Goal: Task Accomplishment & Management: Use online tool/utility

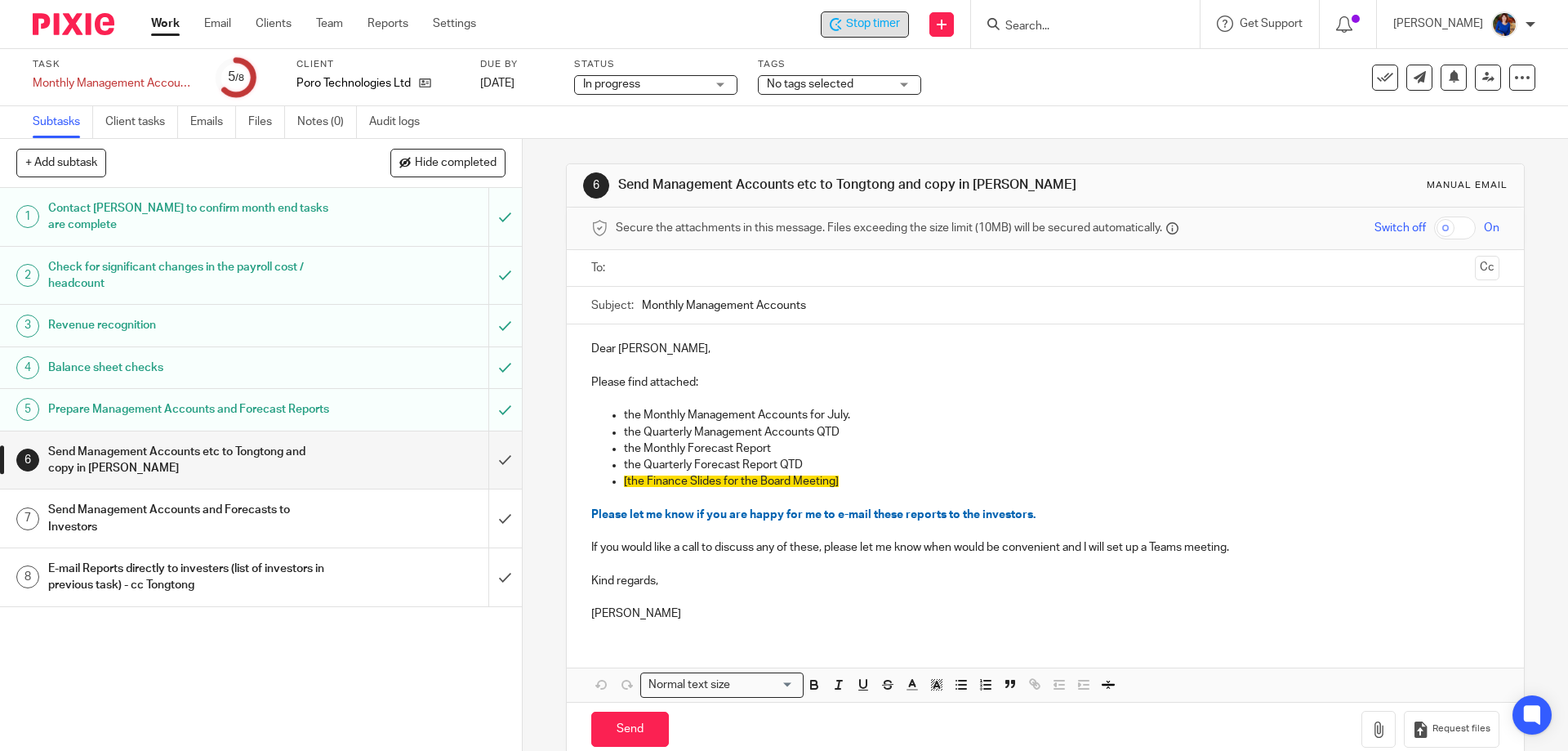
click at [860, 24] on span "Stop timer" at bounding box center [873, 24] width 54 height 17
click at [163, 26] on link "Work" at bounding box center [165, 24] width 29 height 17
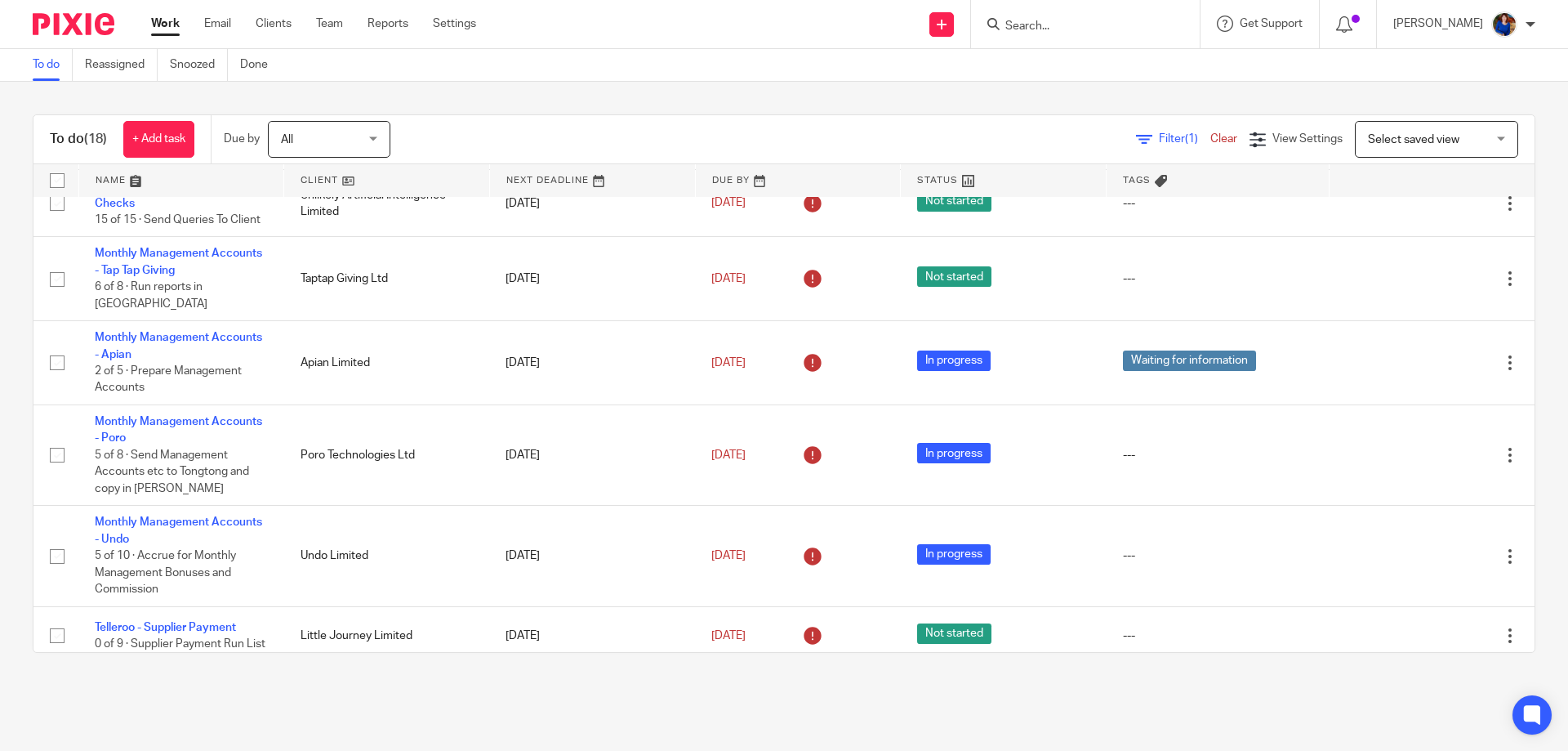
scroll to position [304, 0]
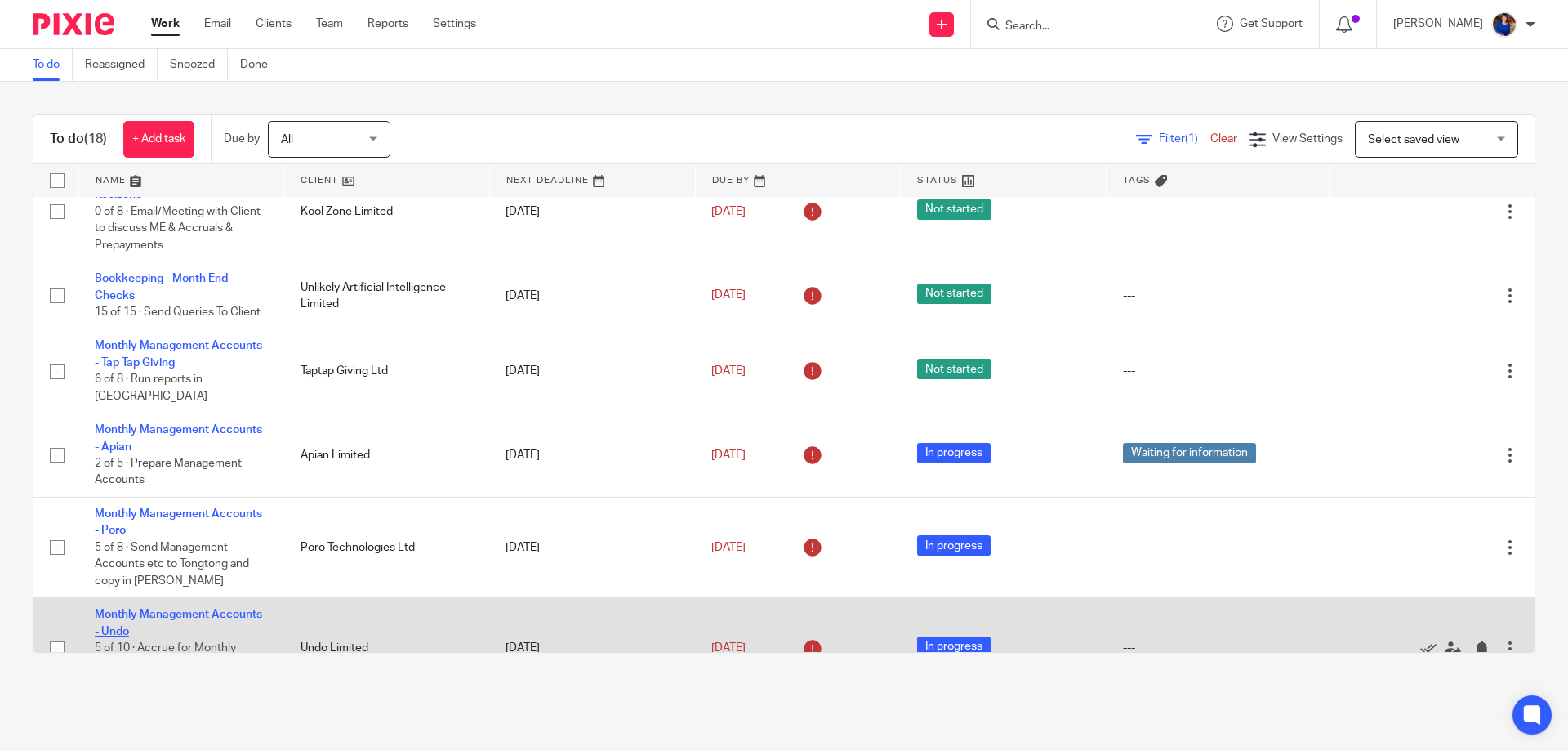
click at [225, 608] on link "Monthly Management Accounts - Undo" at bounding box center [179, 622] width 167 height 28
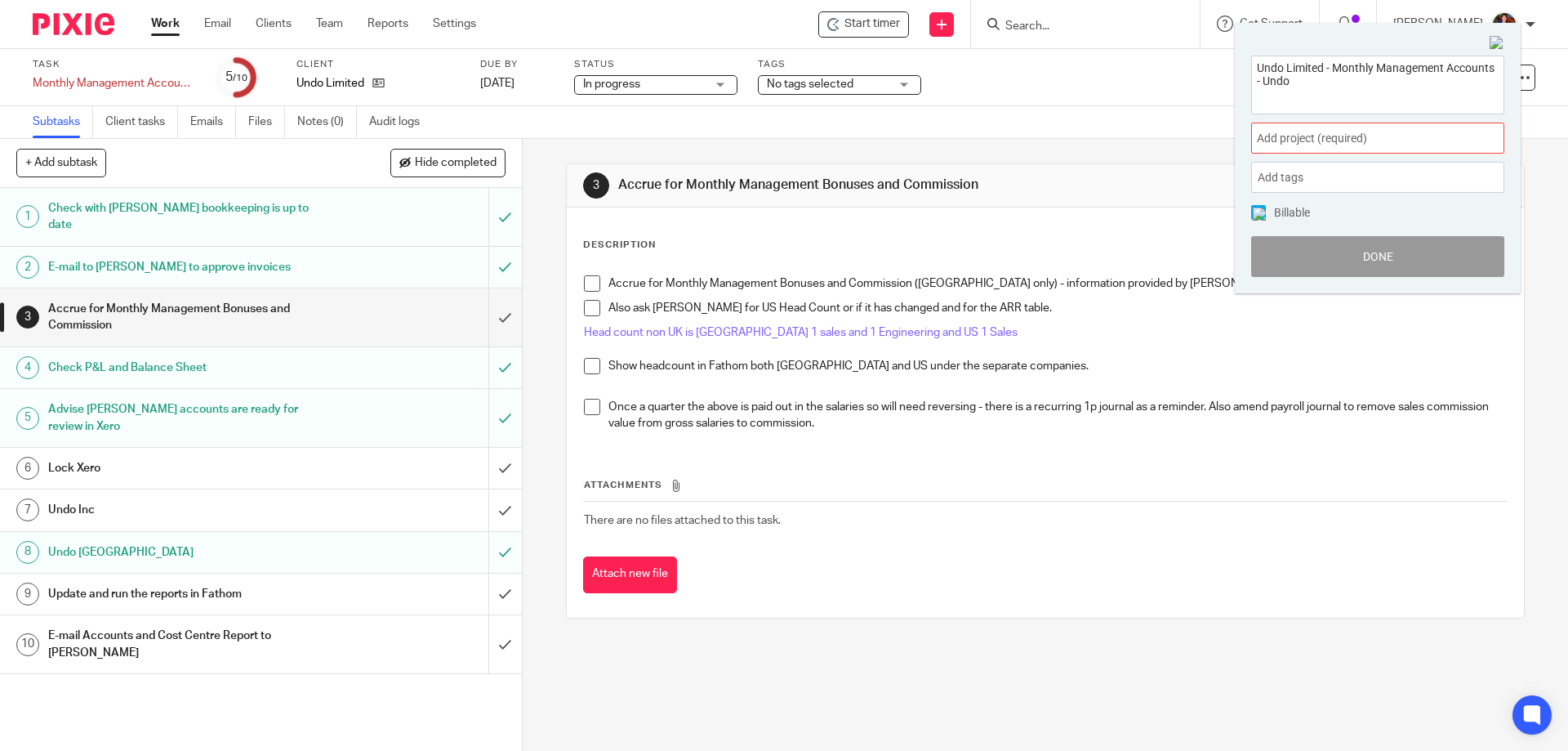
click at [1334, 130] on span "Add project (required) :" at bounding box center [1360, 138] width 206 height 17
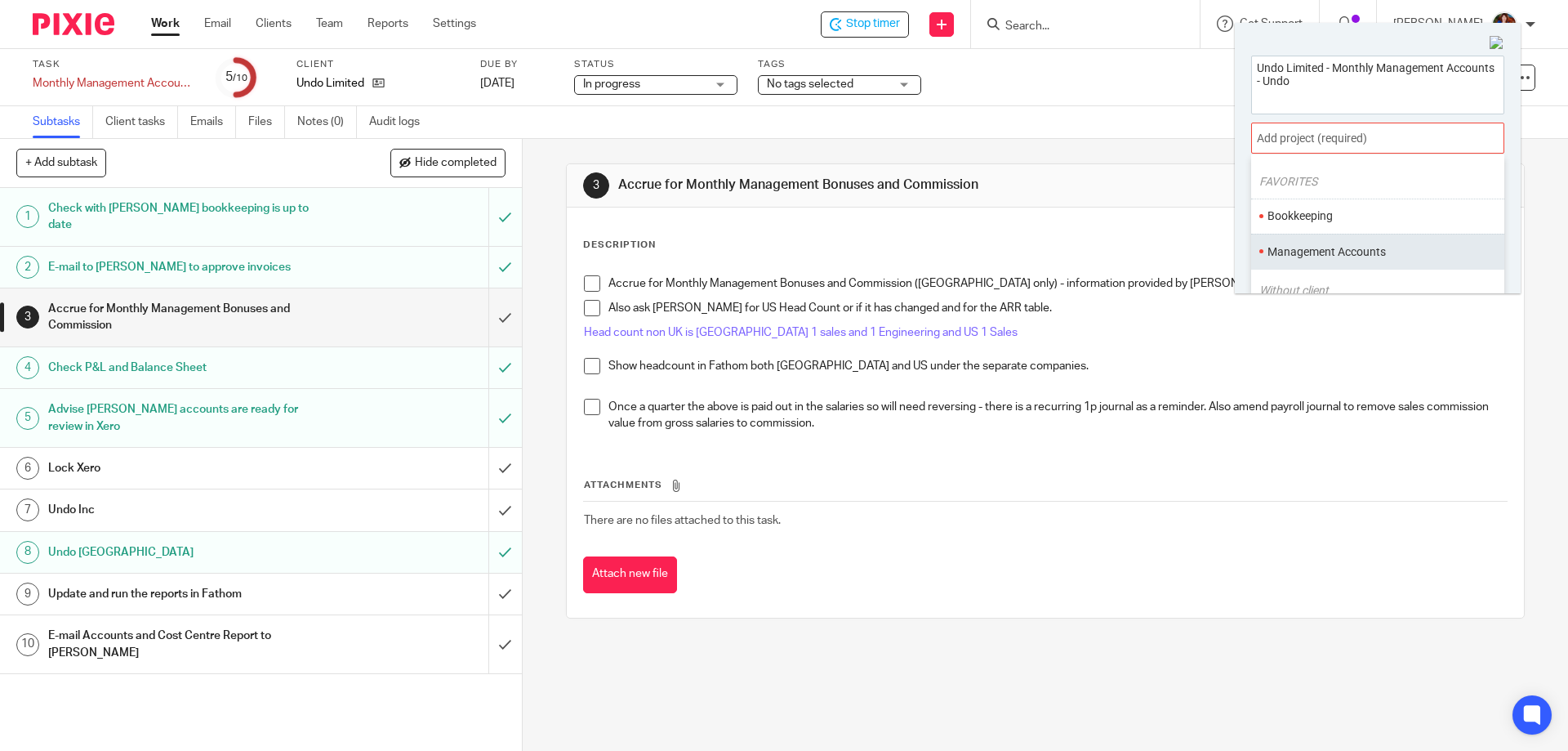
scroll to position [82, 0]
click at [1323, 214] on li "Management Accounts" at bounding box center [1375, 213] width 213 height 17
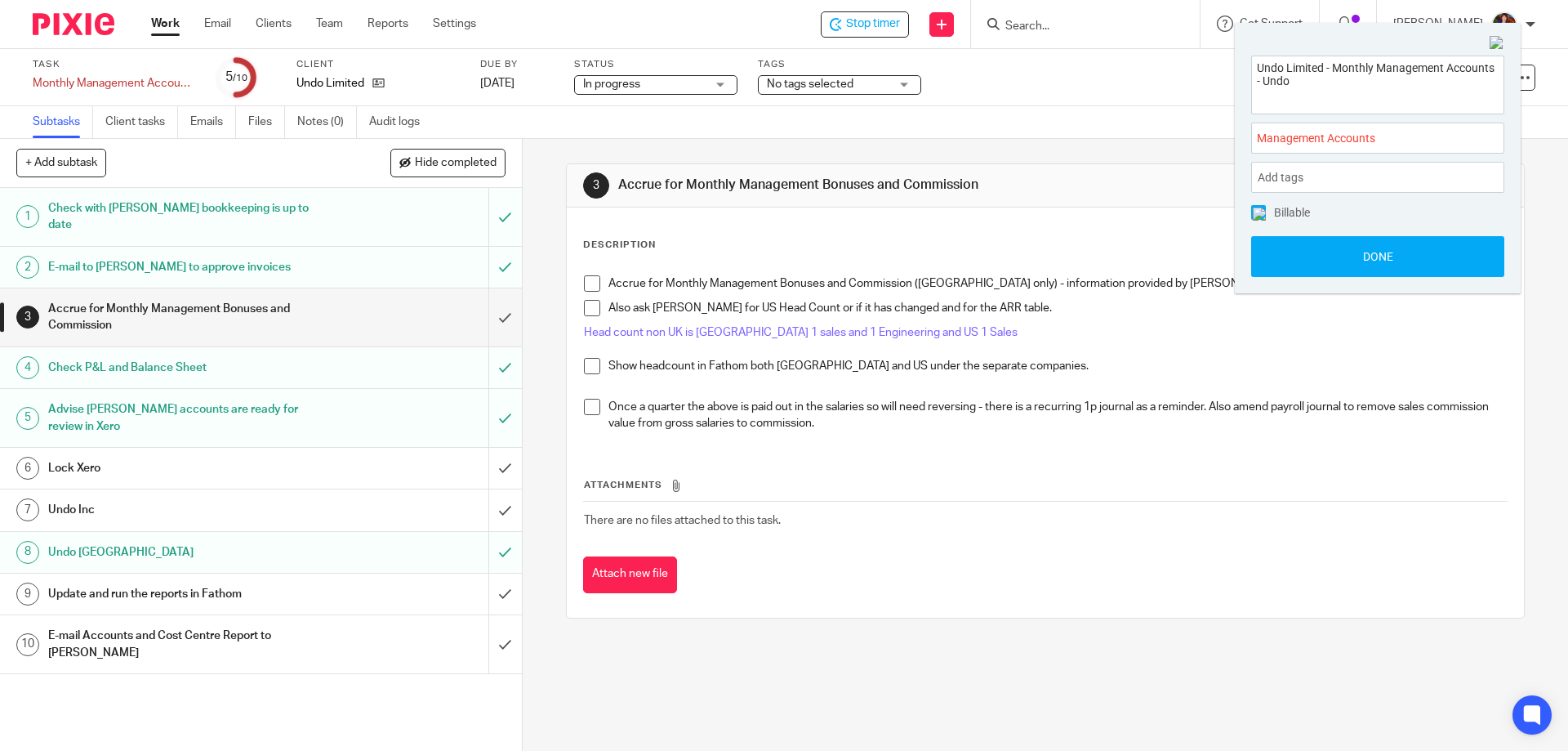
click at [1261, 211] on img at bounding box center [1260, 214] width 13 height 13
drag, startPoint x: 1274, startPoint y: 256, endPoint x: 1140, endPoint y: 208, distance: 142.3
click at [1275, 256] on button "Done" at bounding box center [1378, 257] width 253 height 40
